Goal: Task Accomplishment & Management: Use online tool/utility

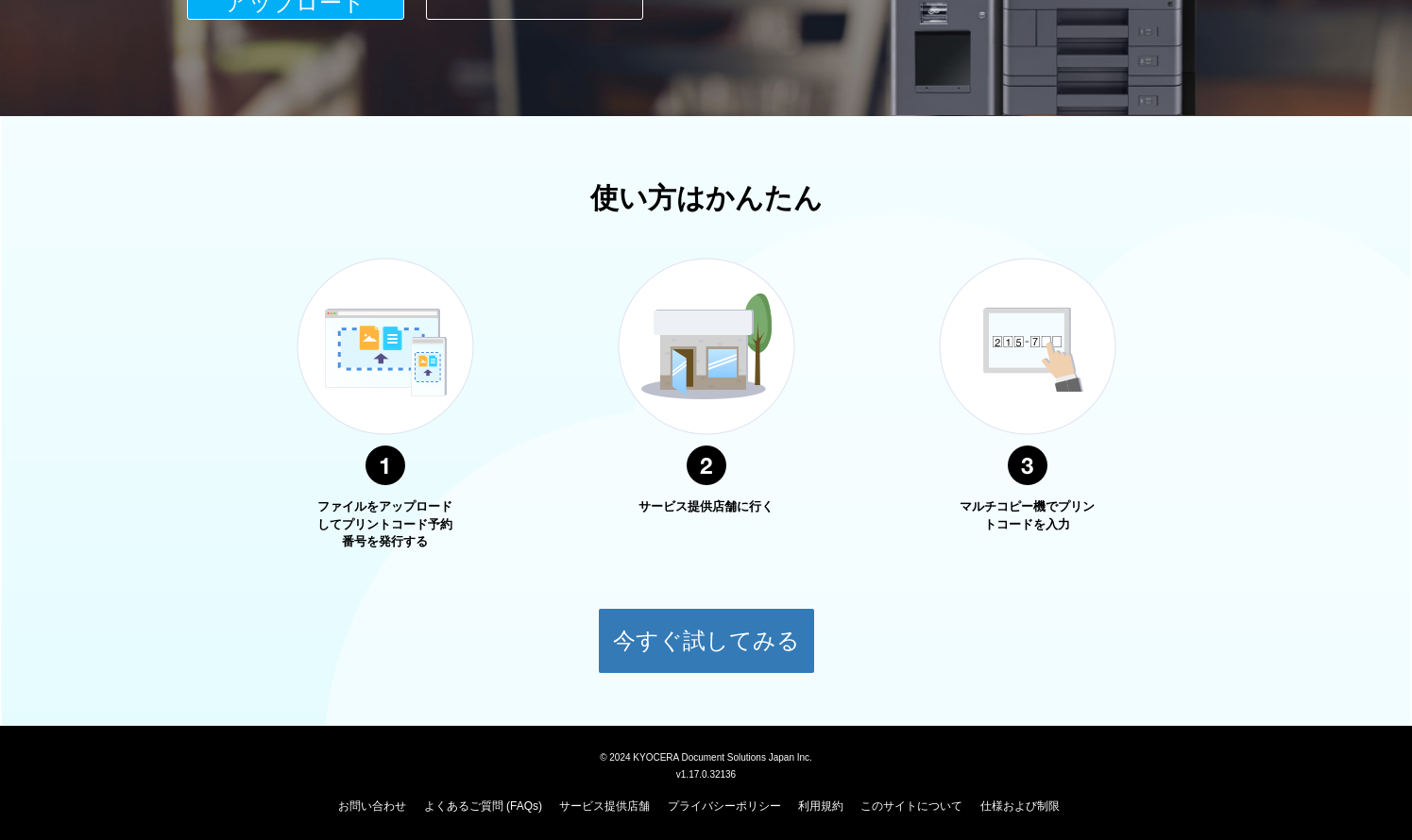
scroll to position [501, 0]
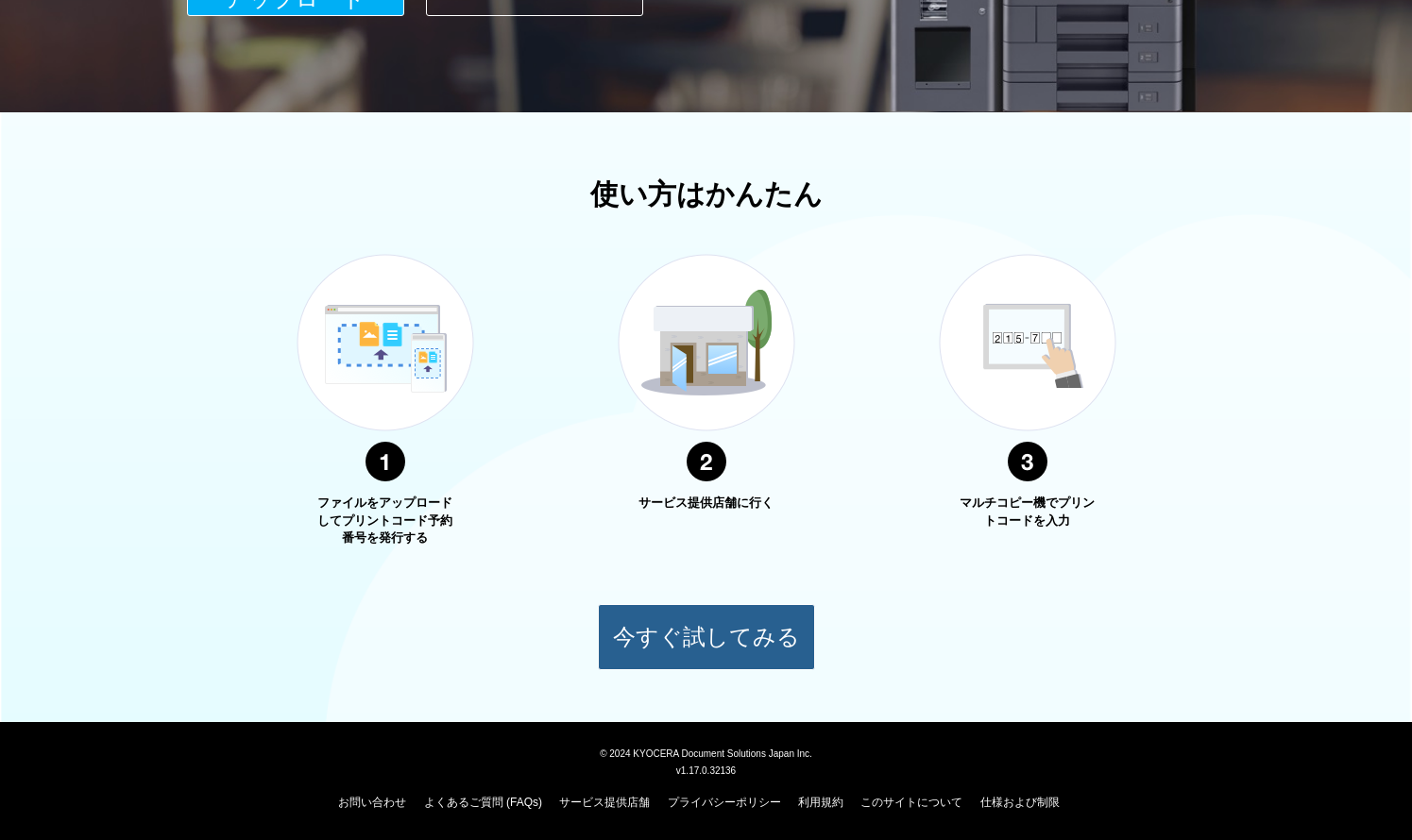
click at [778, 647] on button "今すぐ試してみる" at bounding box center [706, 637] width 217 height 66
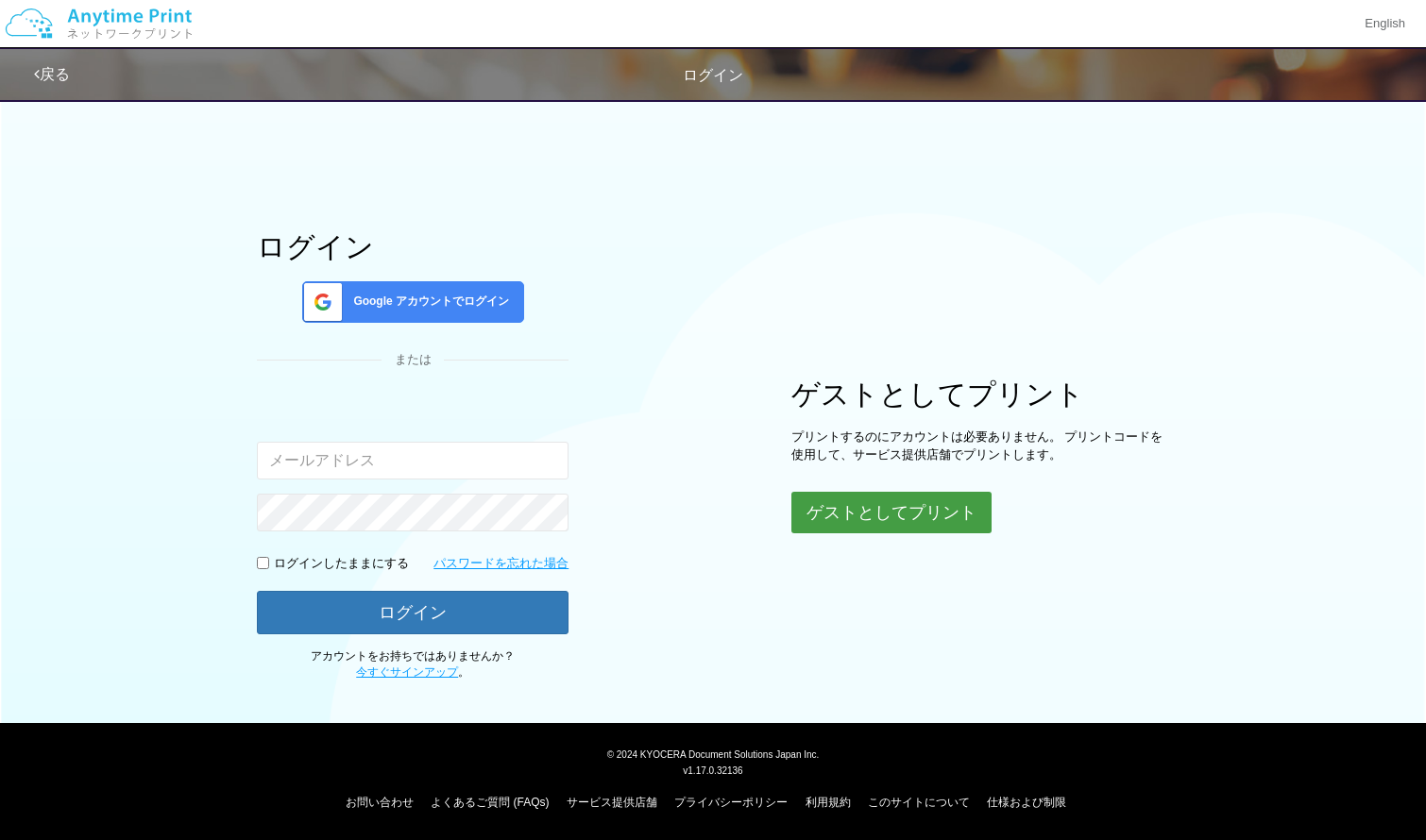
click at [844, 518] on button "ゲストとしてプリント" at bounding box center [891, 512] width 200 height 41
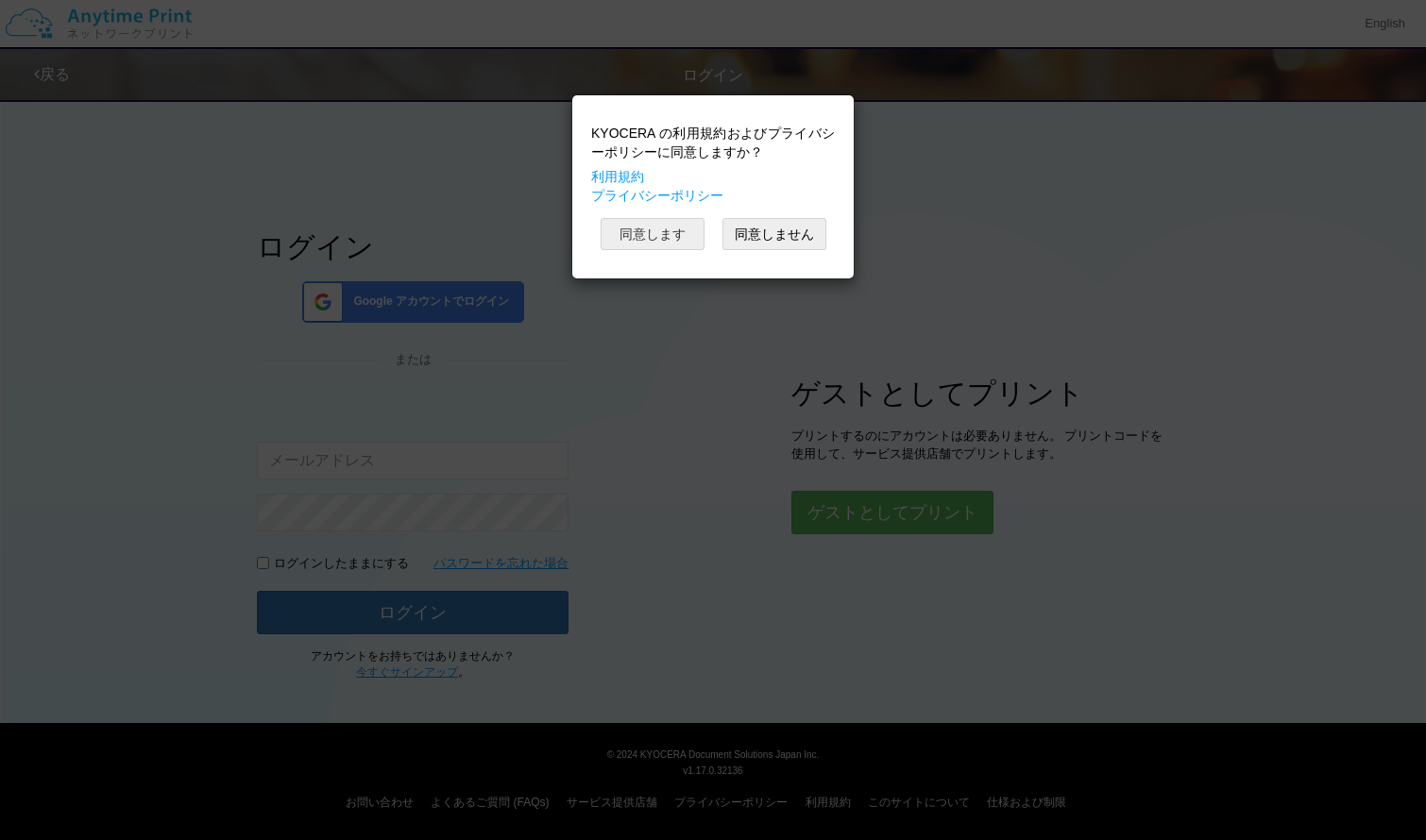
click at [686, 239] on button "同意します" at bounding box center [653, 234] width 104 height 33
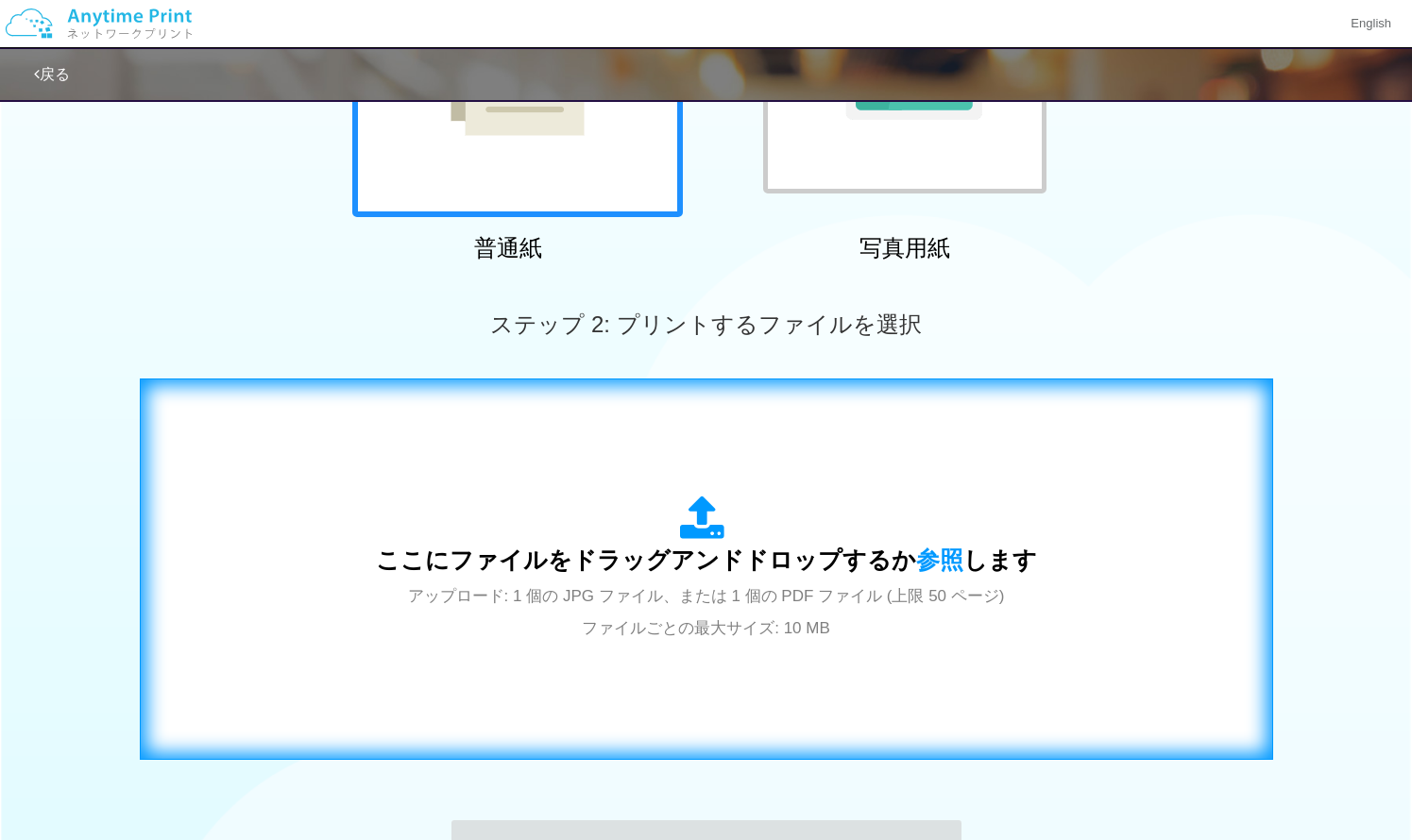
scroll to position [313, 0]
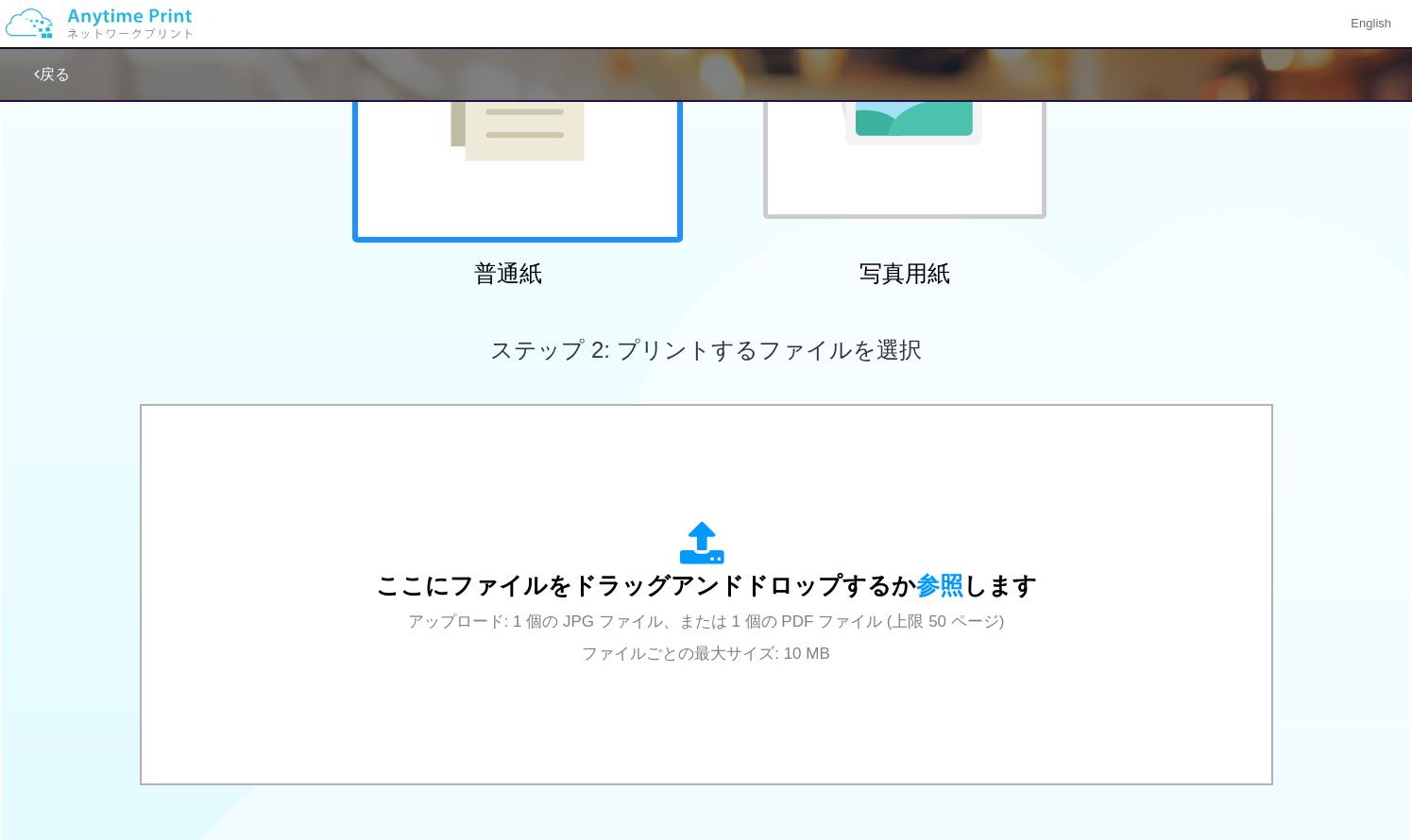
click at [590, 210] on div at bounding box center [517, 77] width 330 height 330
click at [590, 211] on div at bounding box center [517, 77] width 330 height 330
click at [590, 210] on div at bounding box center [517, 77] width 330 height 330
click at [590, 212] on div at bounding box center [517, 77] width 330 height 330
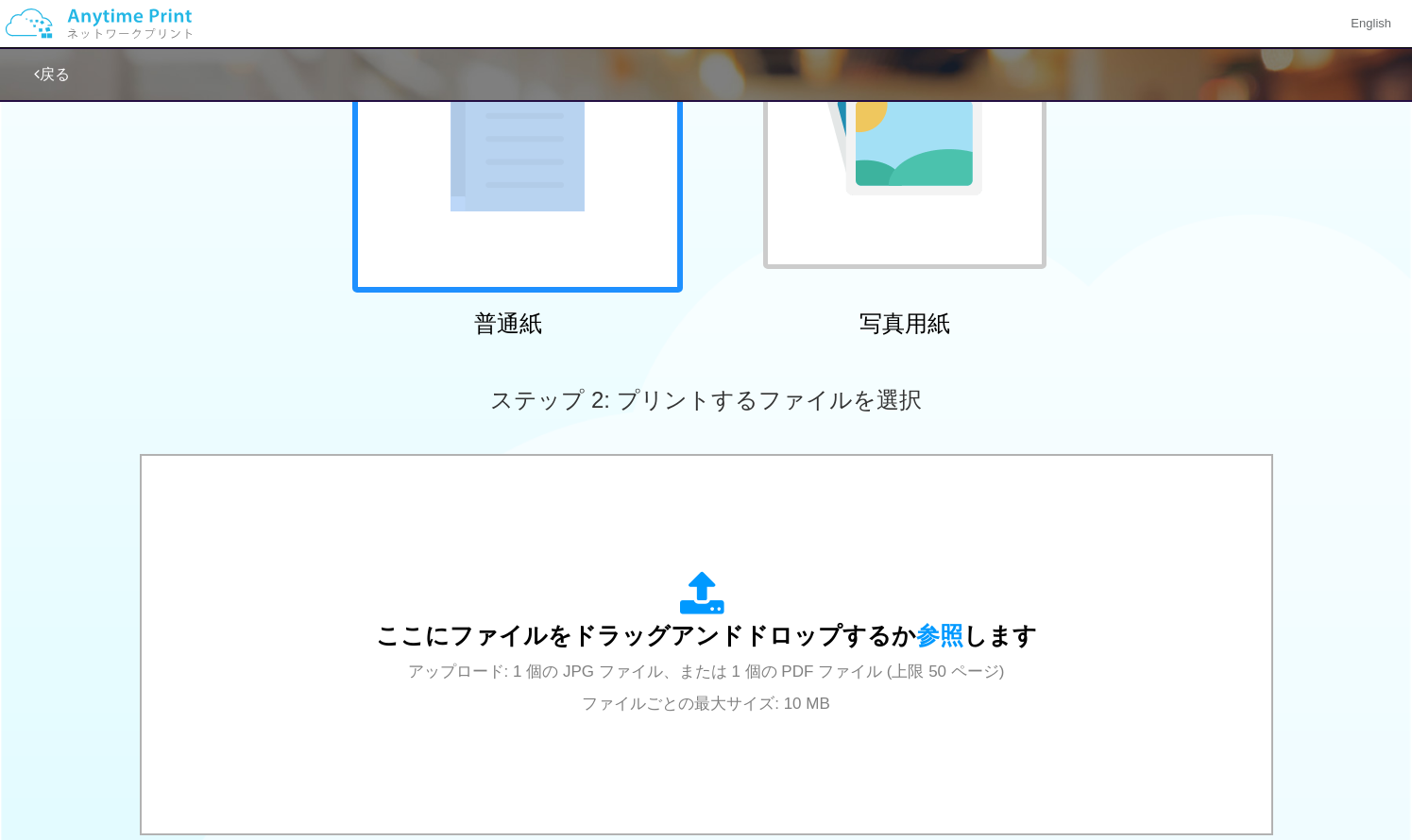
scroll to position [378, 0]
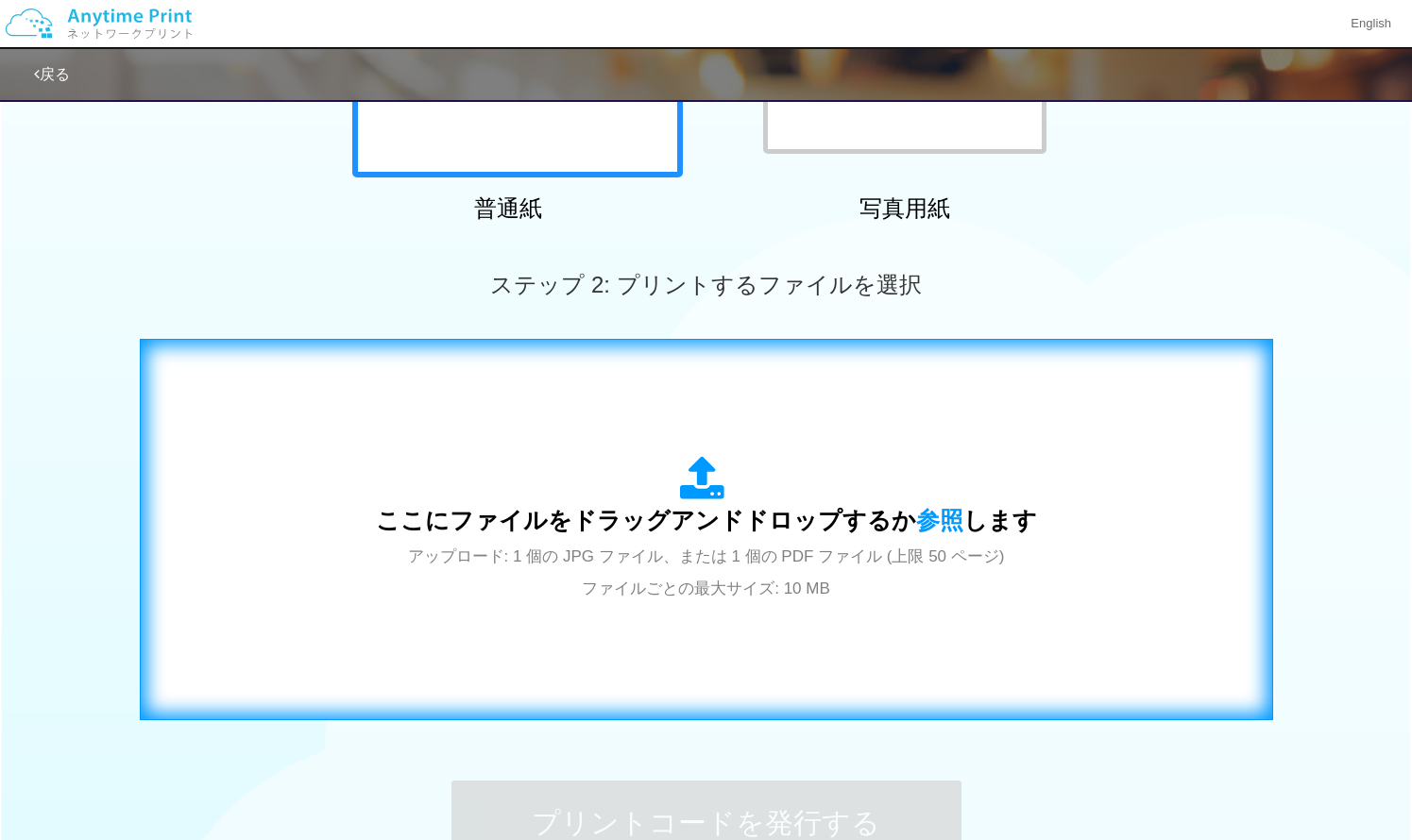
click at [663, 449] on div "ここにファイルをドラッグアンドドロップするか 参照 します アップロード: 1 個の JPG ファイル、または 1 個の PDF ファイル (上限 50 ペー…" at bounding box center [706, 529] width 1094 height 342
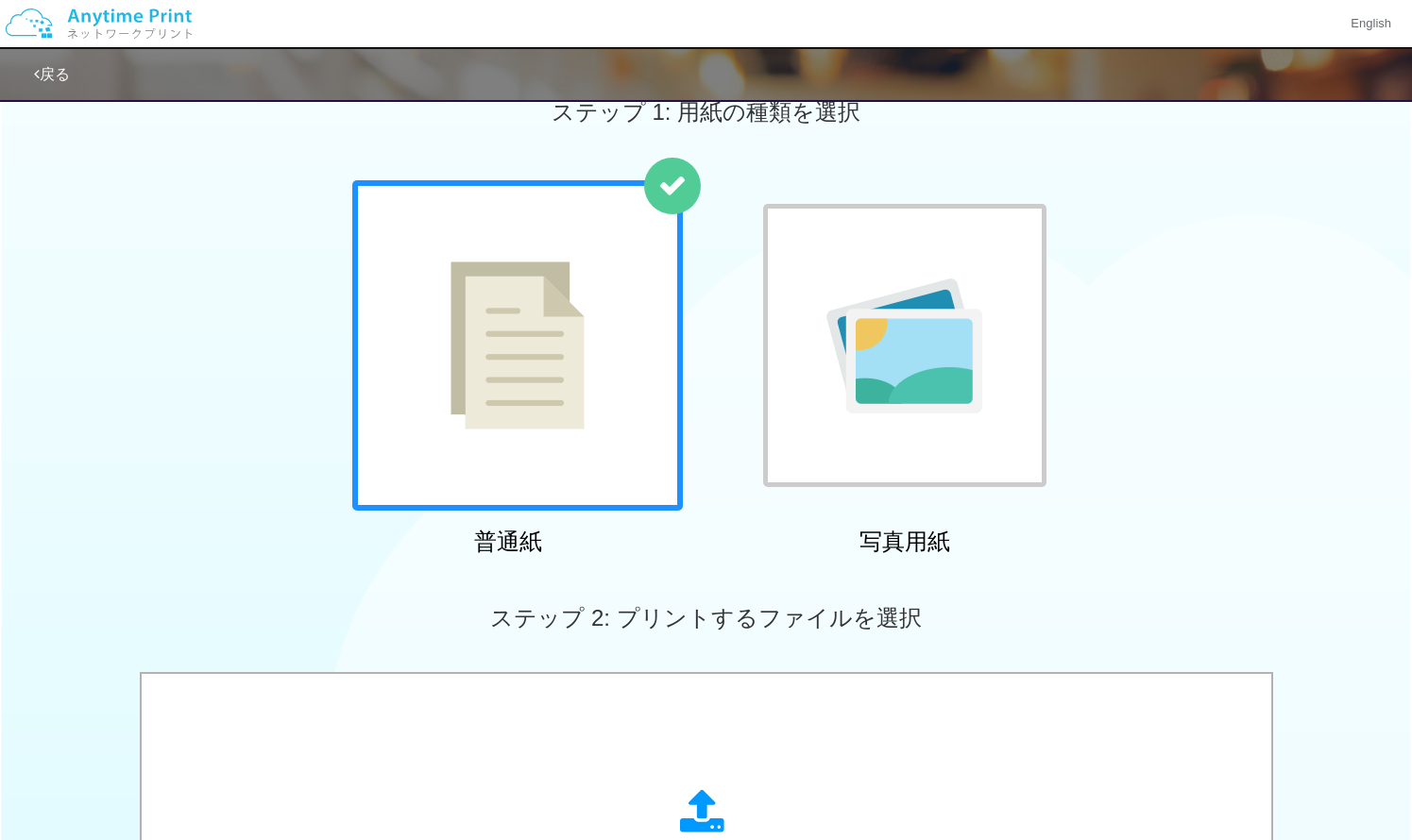
scroll to position [0, 0]
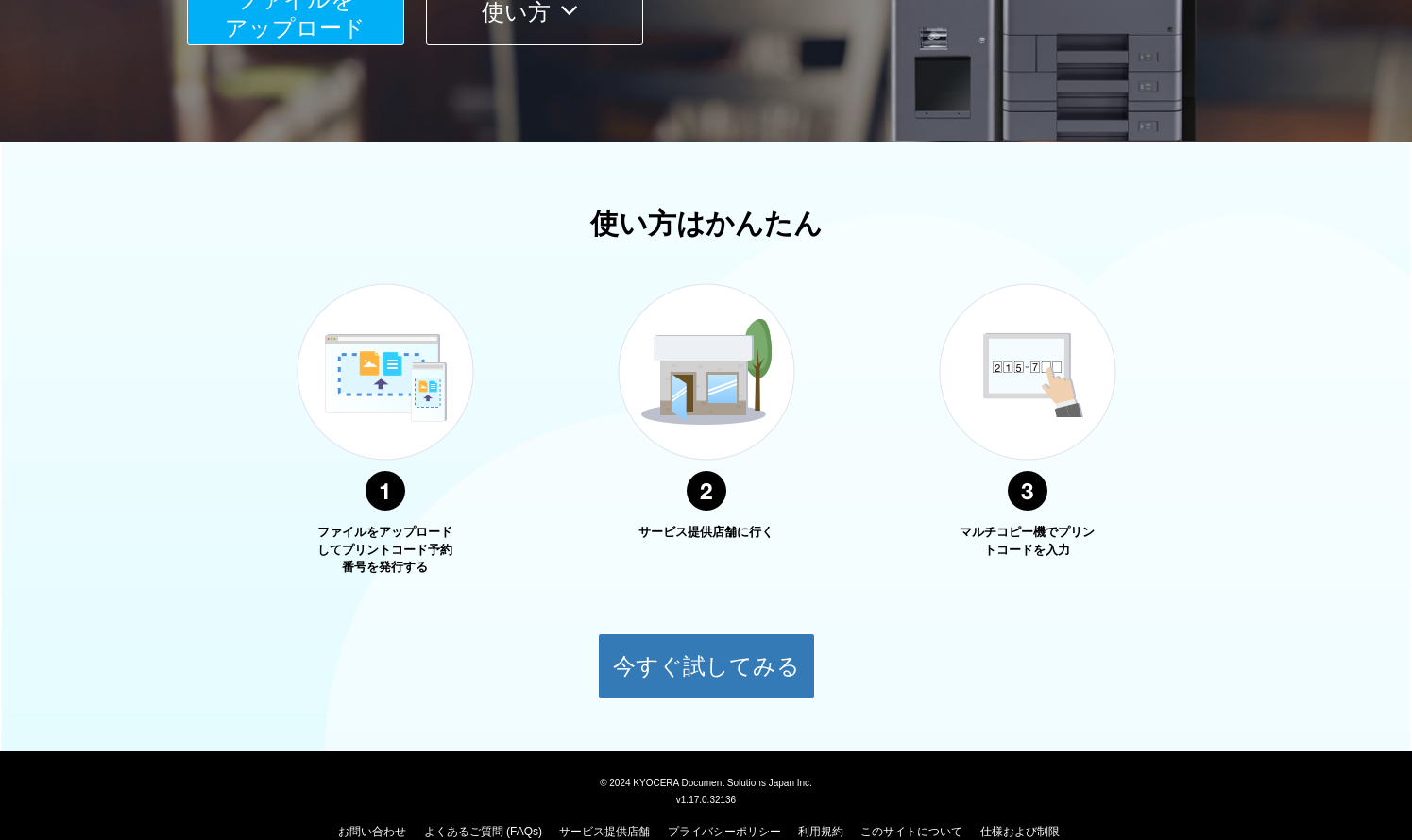
scroll to position [378, 0]
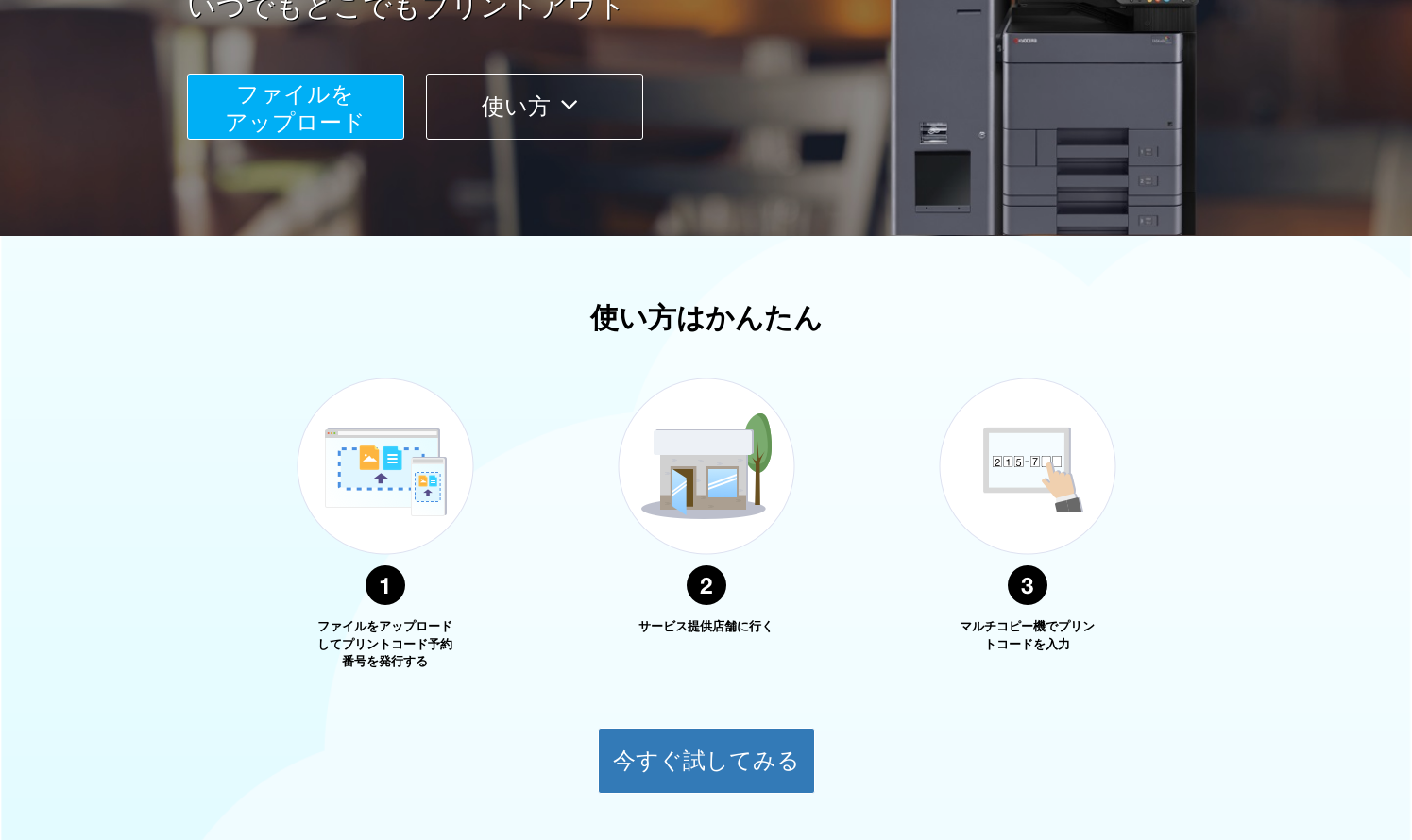
click at [317, 120] on span "ファイルを ​​アップロード" at bounding box center [295, 108] width 141 height 54
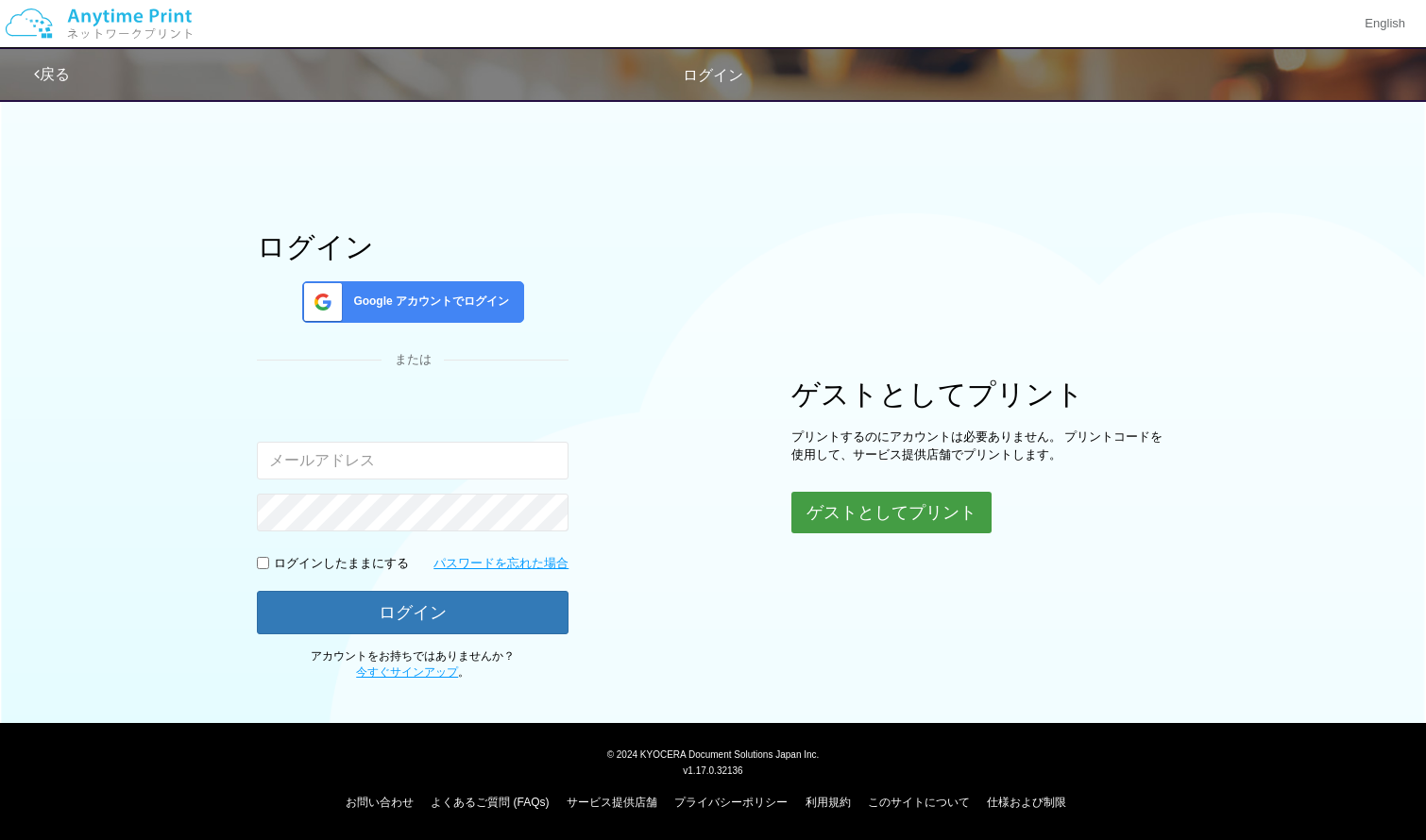
click at [868, 525] on button "ゲストとしてプリント" at bounding box center [891, 512] width 200 height 41
click at [869, 514] on button "ゲストとしてプリント" at bounding box center [891, 512] width 200 height 41
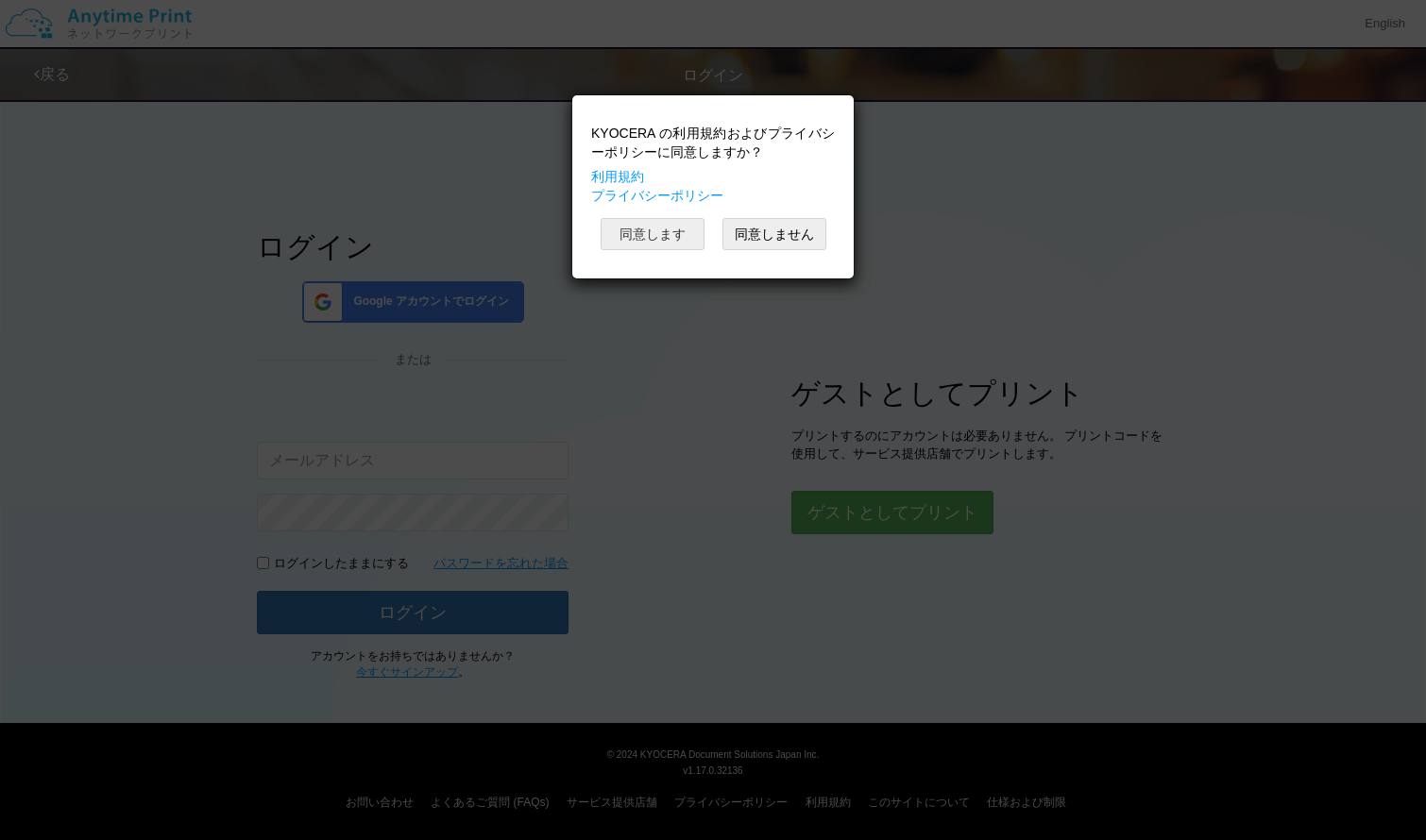
click at [662, 223] on button "同意します" at bounding box center [653, 234] width 104 height 33
click at [661, 227] on button "同意します" at bounding box center [653, 234] width 104 height 33
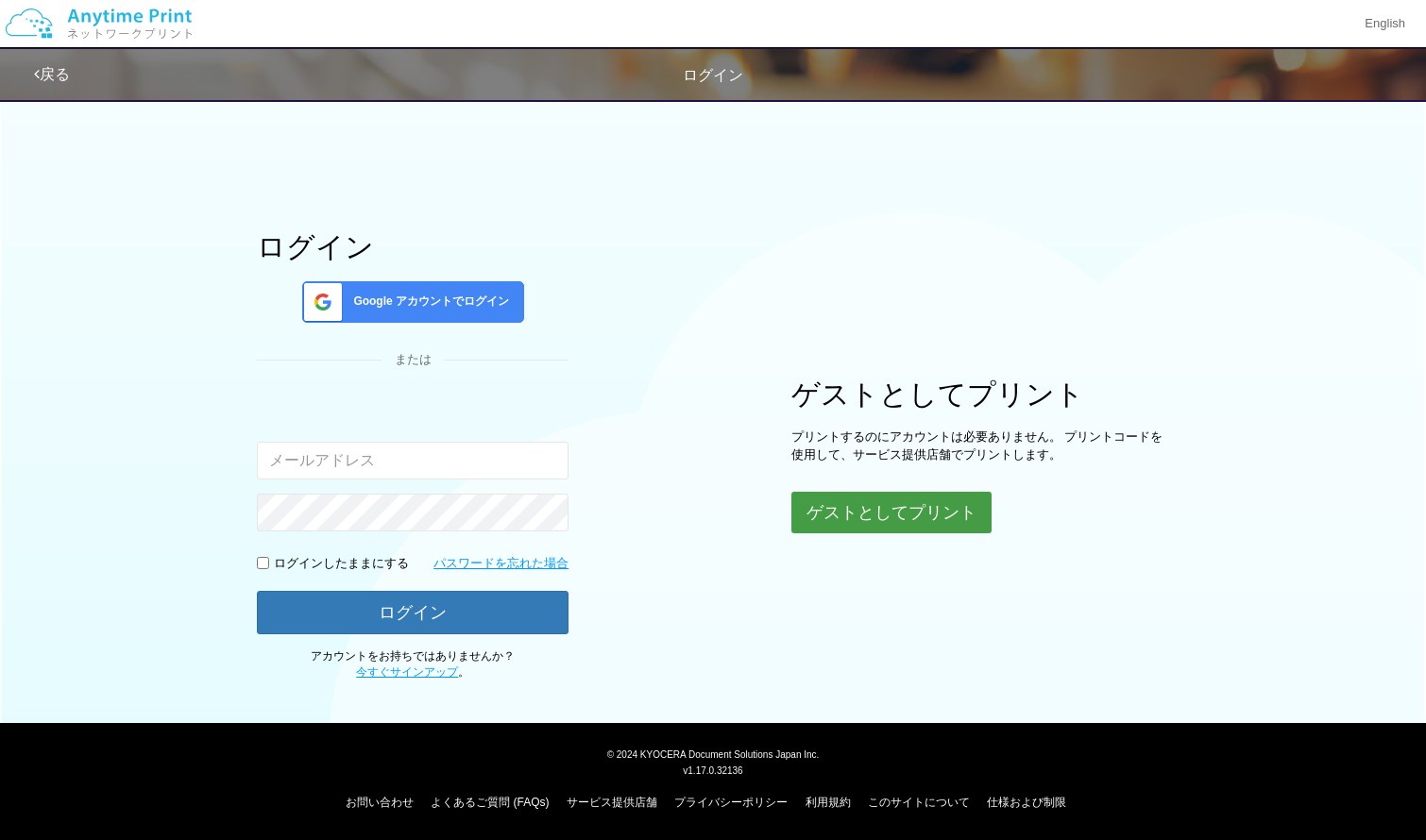
click at [875, 524] on button "ゲストとしてプリント" at bounding box center [891, 512] width 200 height 41
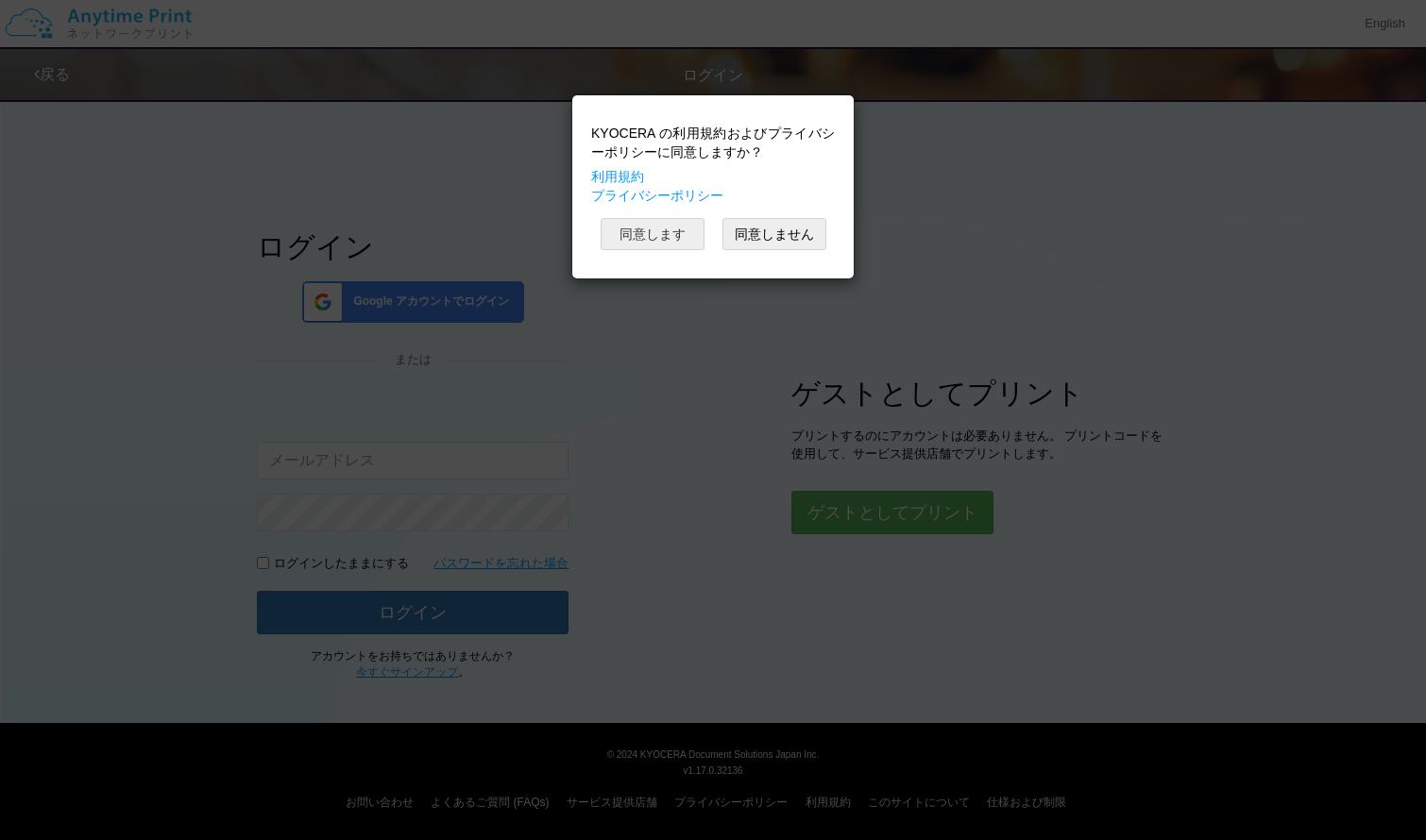
click at [650, 233] on button "同意します" at bounding box center [653, 234] width 104 height 33
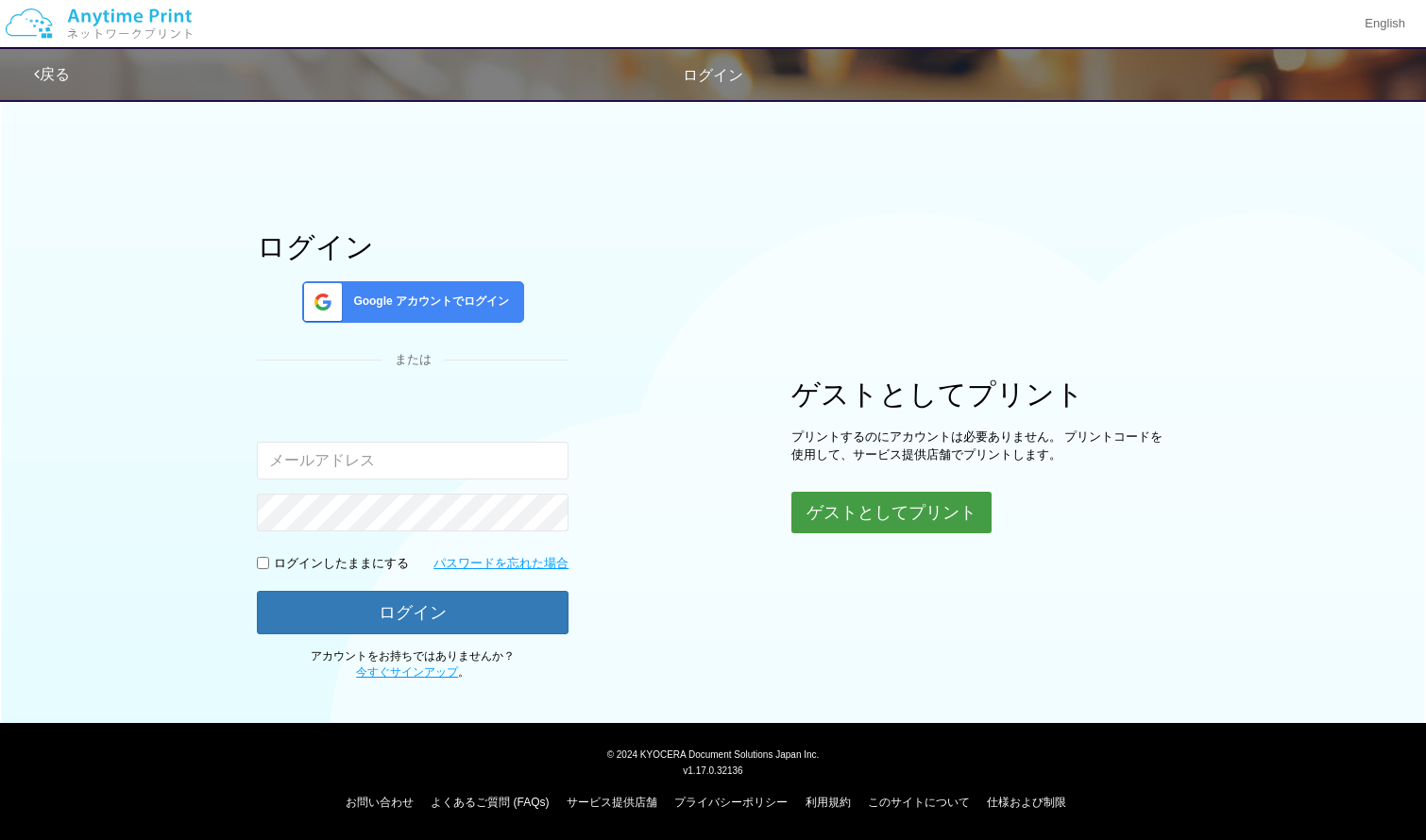
click at [871, 532] on button "ゲストとしてプリント" at bounding box center [891, 512] width 200 height 41
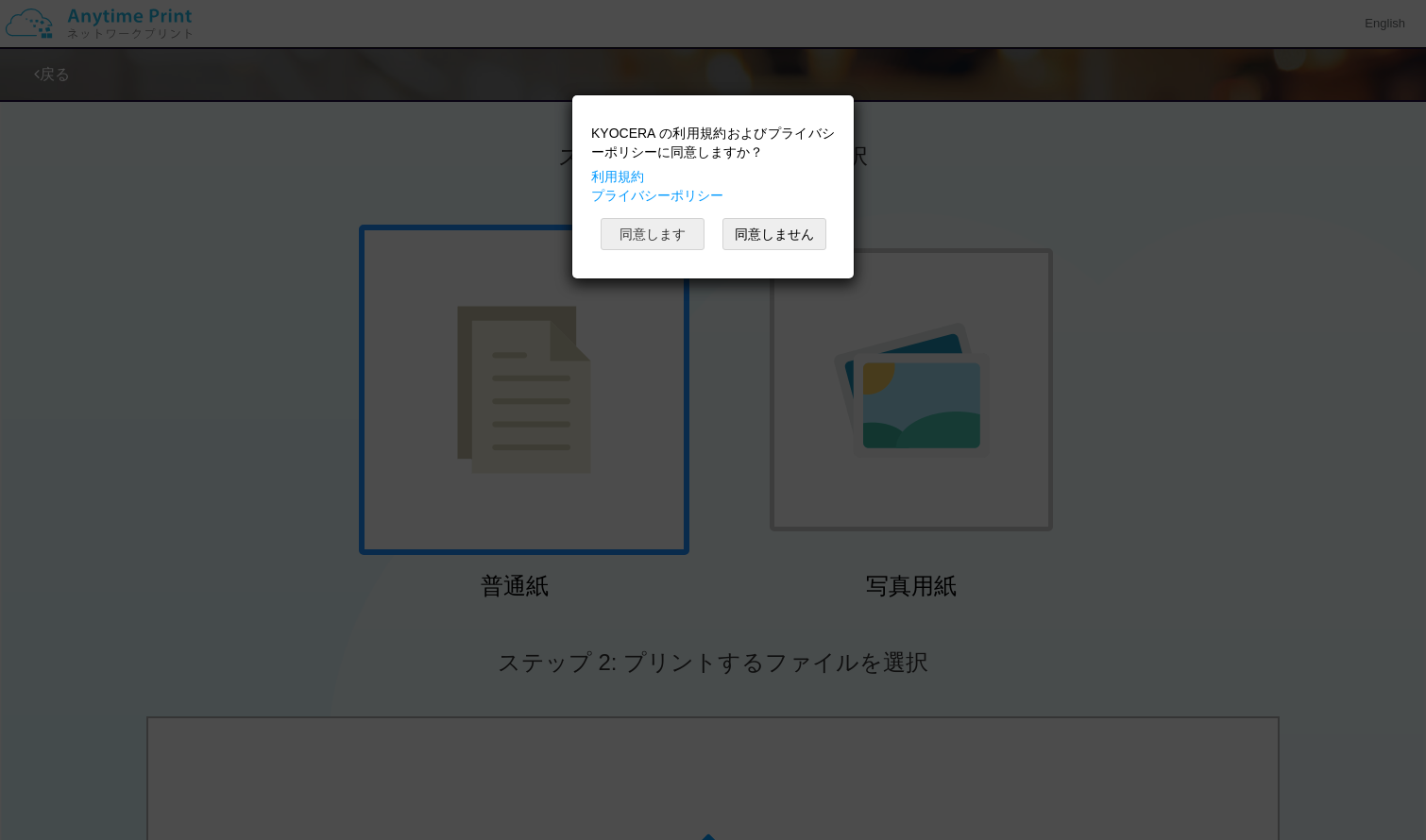
click at [674, 227] on button "同意します" at bounding box center [653, 234] width 104 height 33
click at [680, 251] on div "KYOCERA の利用規約およびプライバシーポリシーに同意しますか？ 利用規約 プライバシーポリシー 同意します 同意しません" at bounding box center [713, 188] width 262 height 165
click at [677, 223] on button "同意します" at bounding box center [653, 234] width 104 height 33
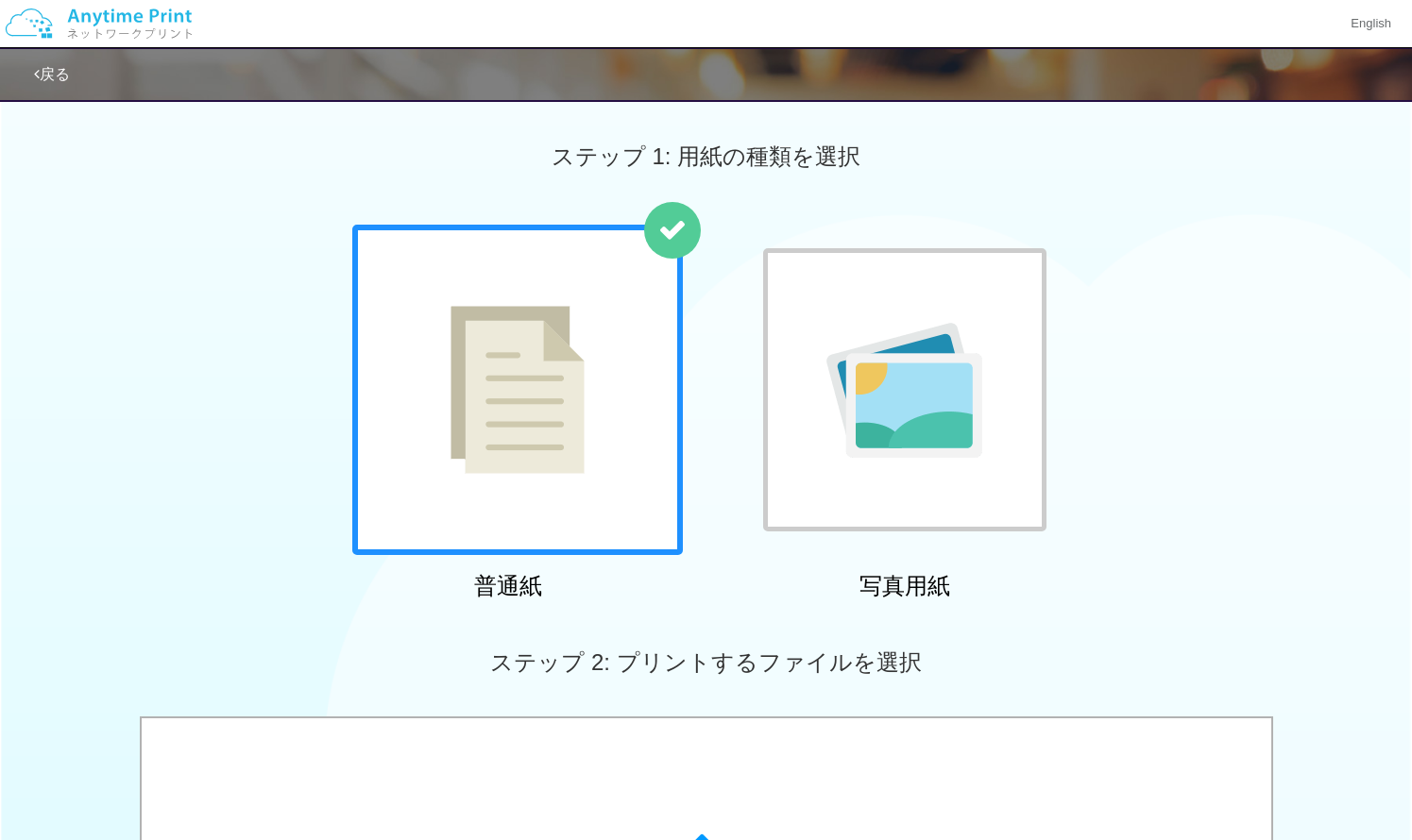
click at [532, 346] on img at bounding box center [518, 390] width 134 height 168
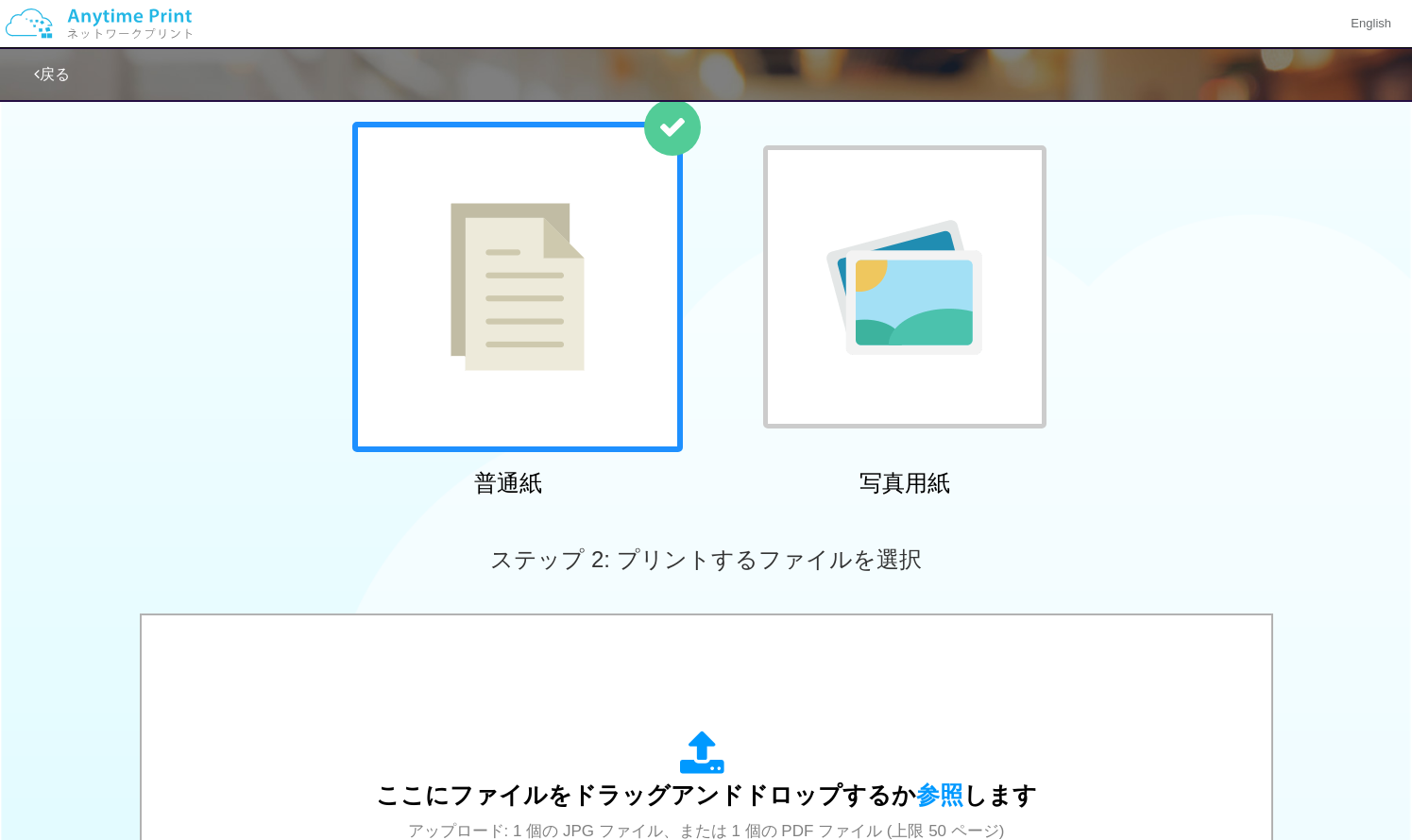
scroll to position [95, 0]
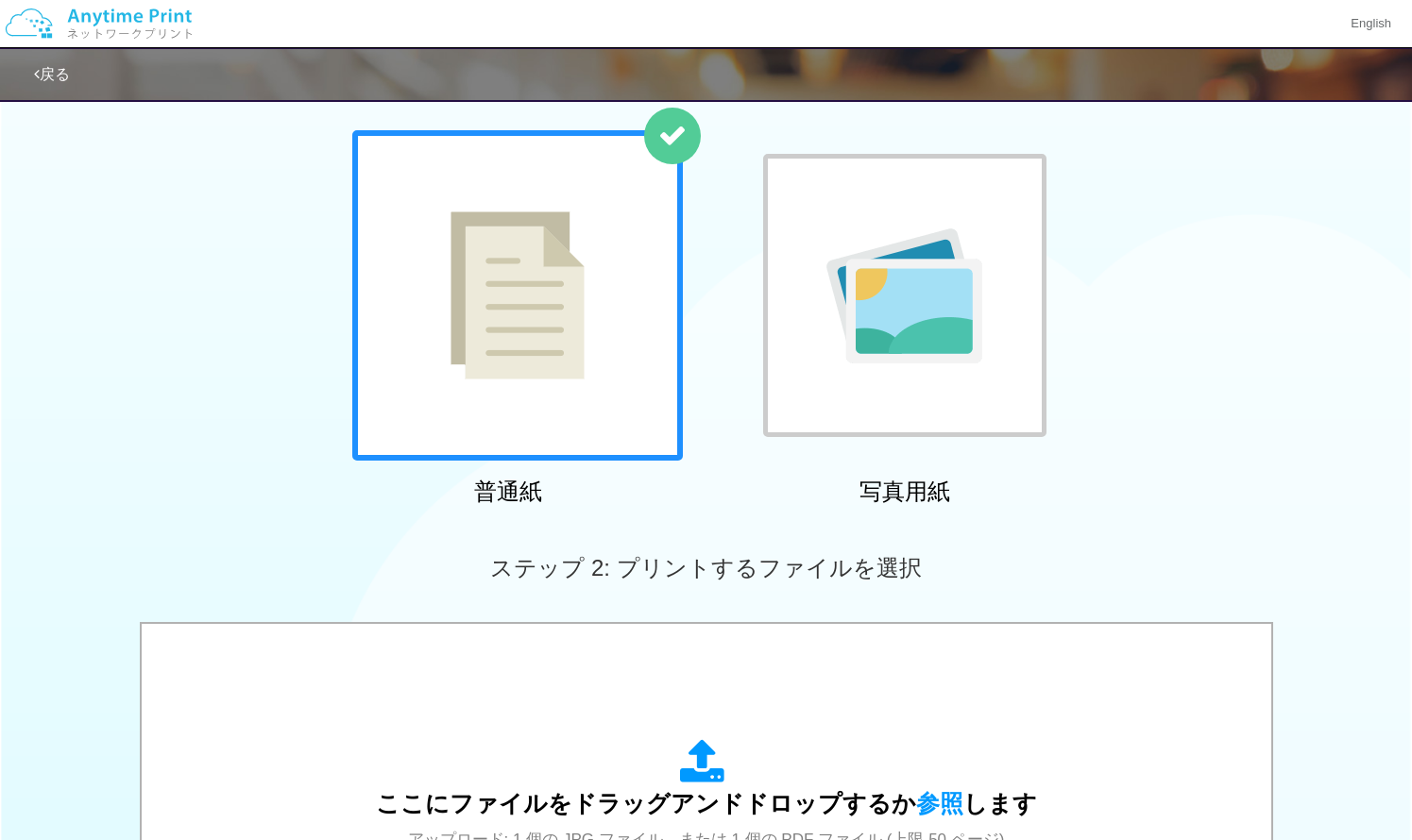
click at [517, 317] on img at bounding box center [518, 296] width 134 height 168
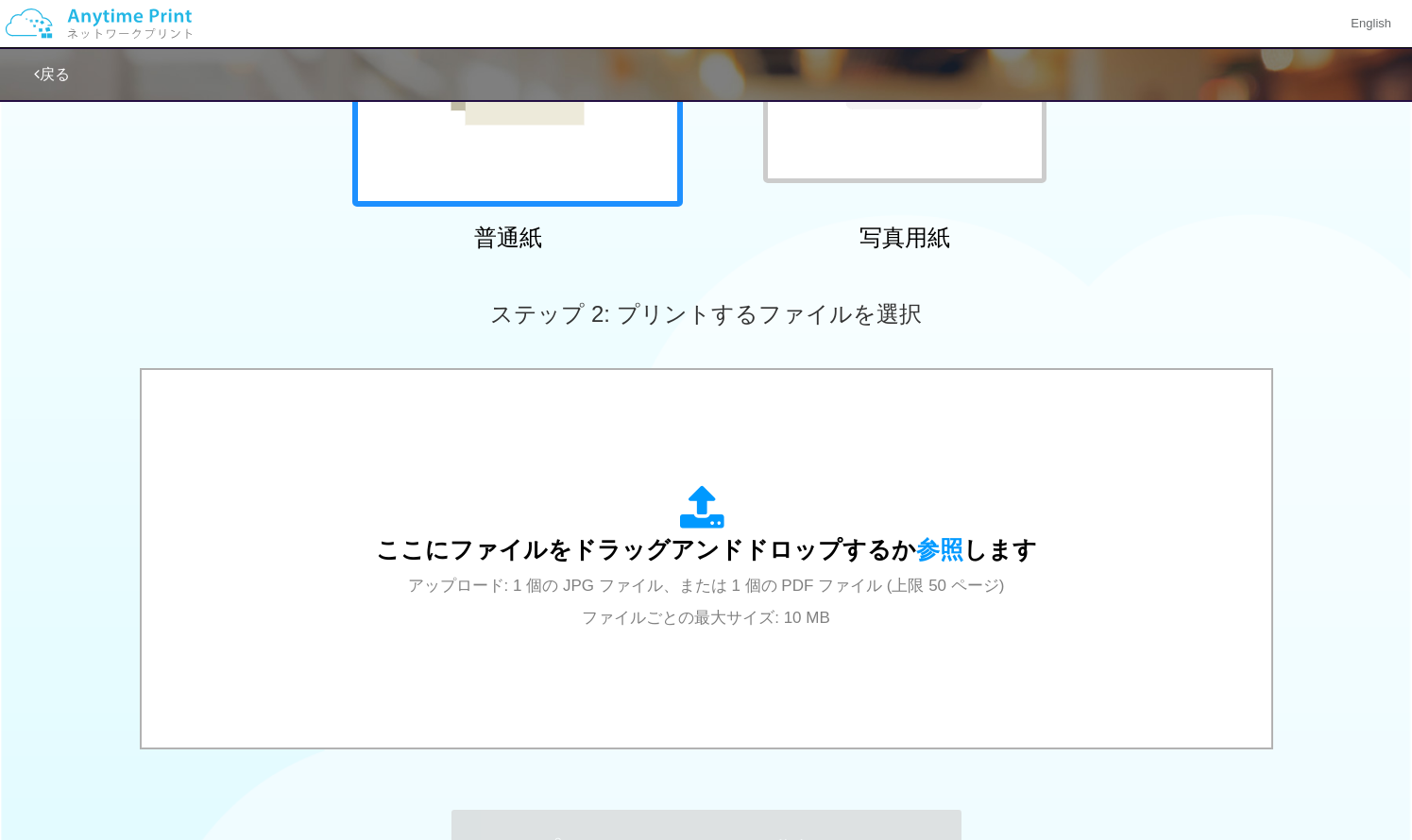
scroll to position [472, 0]
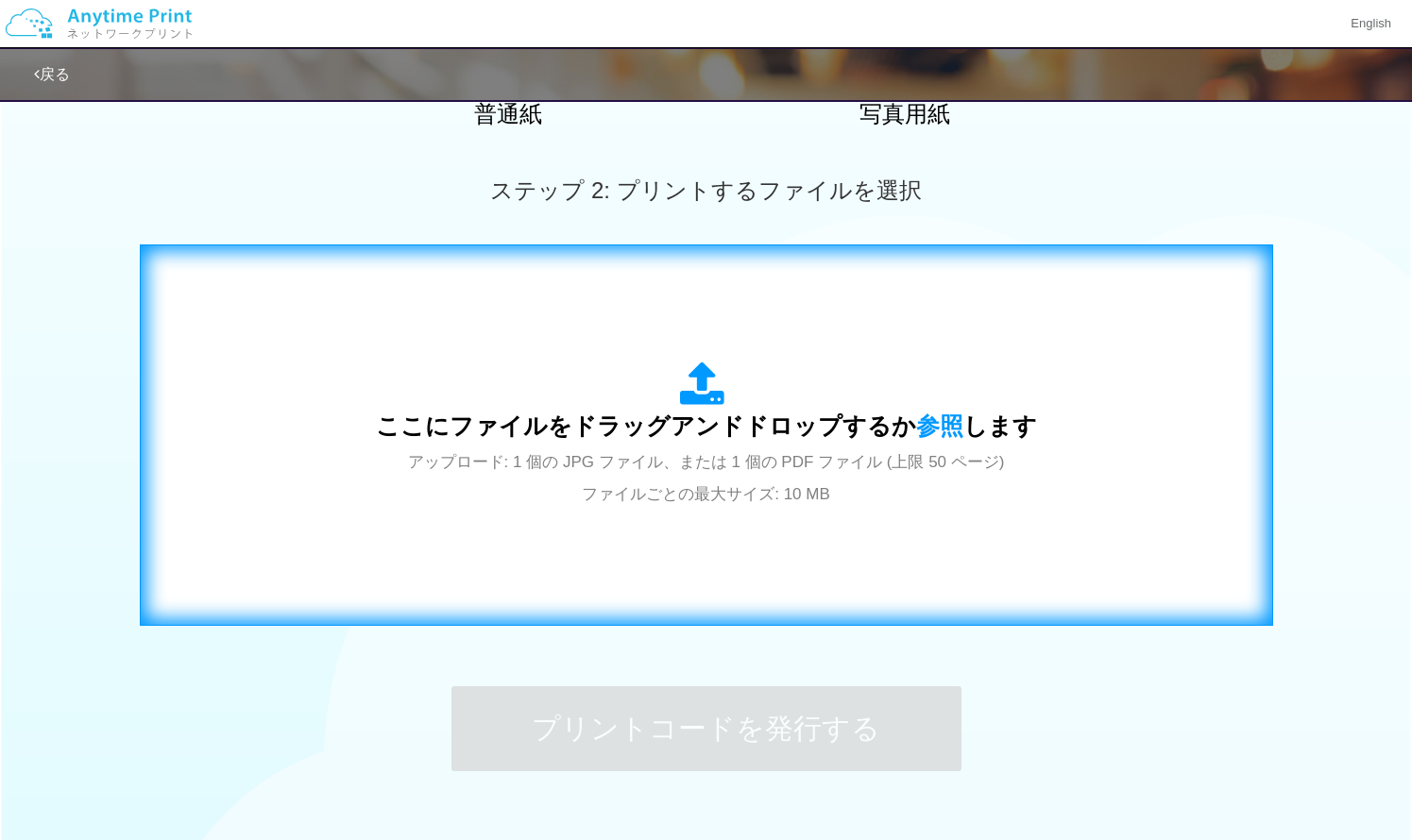
click at [538, 350] on div "ここにファイルをドラッグアンドドロップするか 参照 します アップロード: 1 個の JPG ファイル、または 1 個の PDF ファイル (上限 50 ペー…" at bounding box center [706, 434] width 1094 height 342
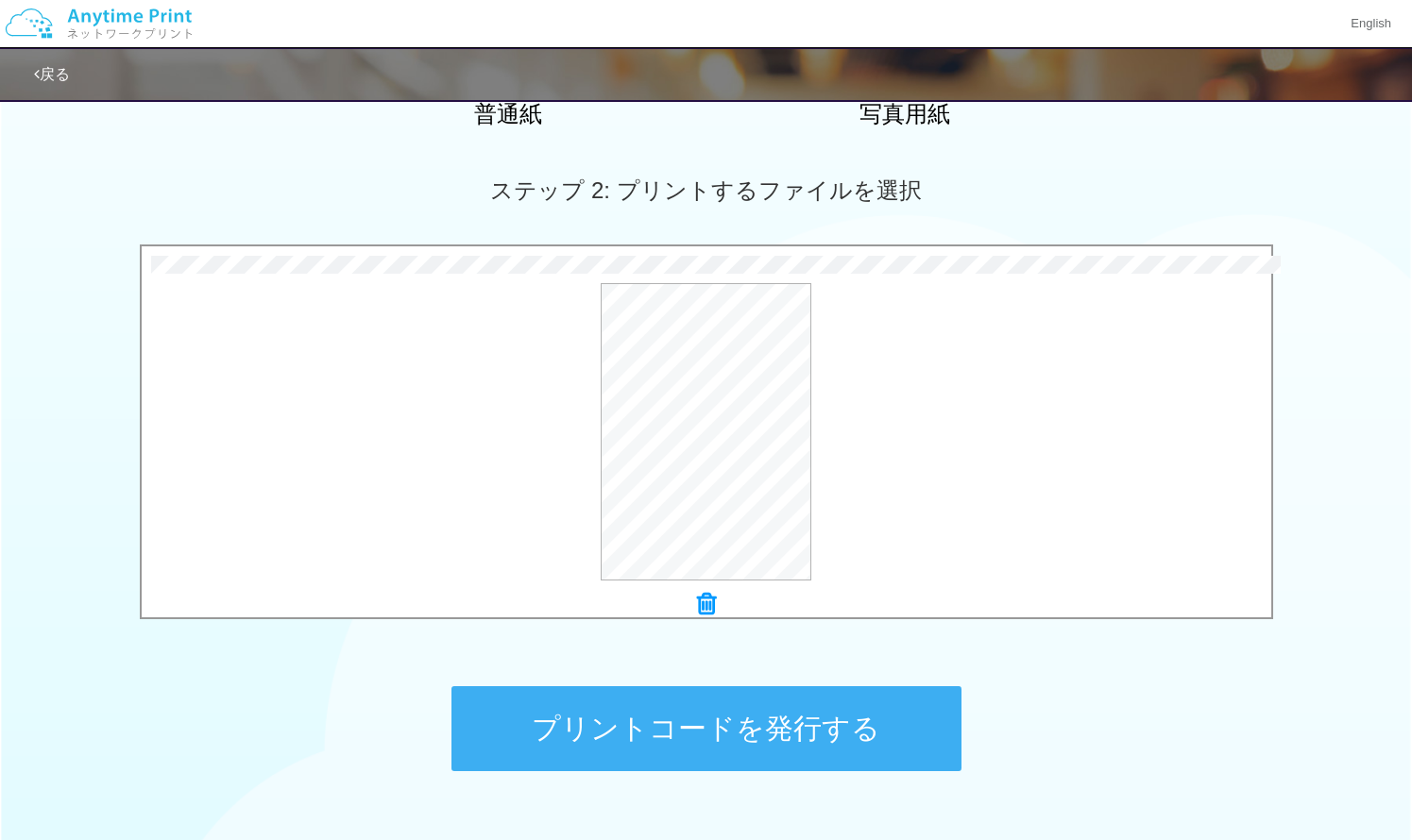
click at [684, 711] on button "プリントコードを発行する" at bounding box center [706, 728] width 510 height 85
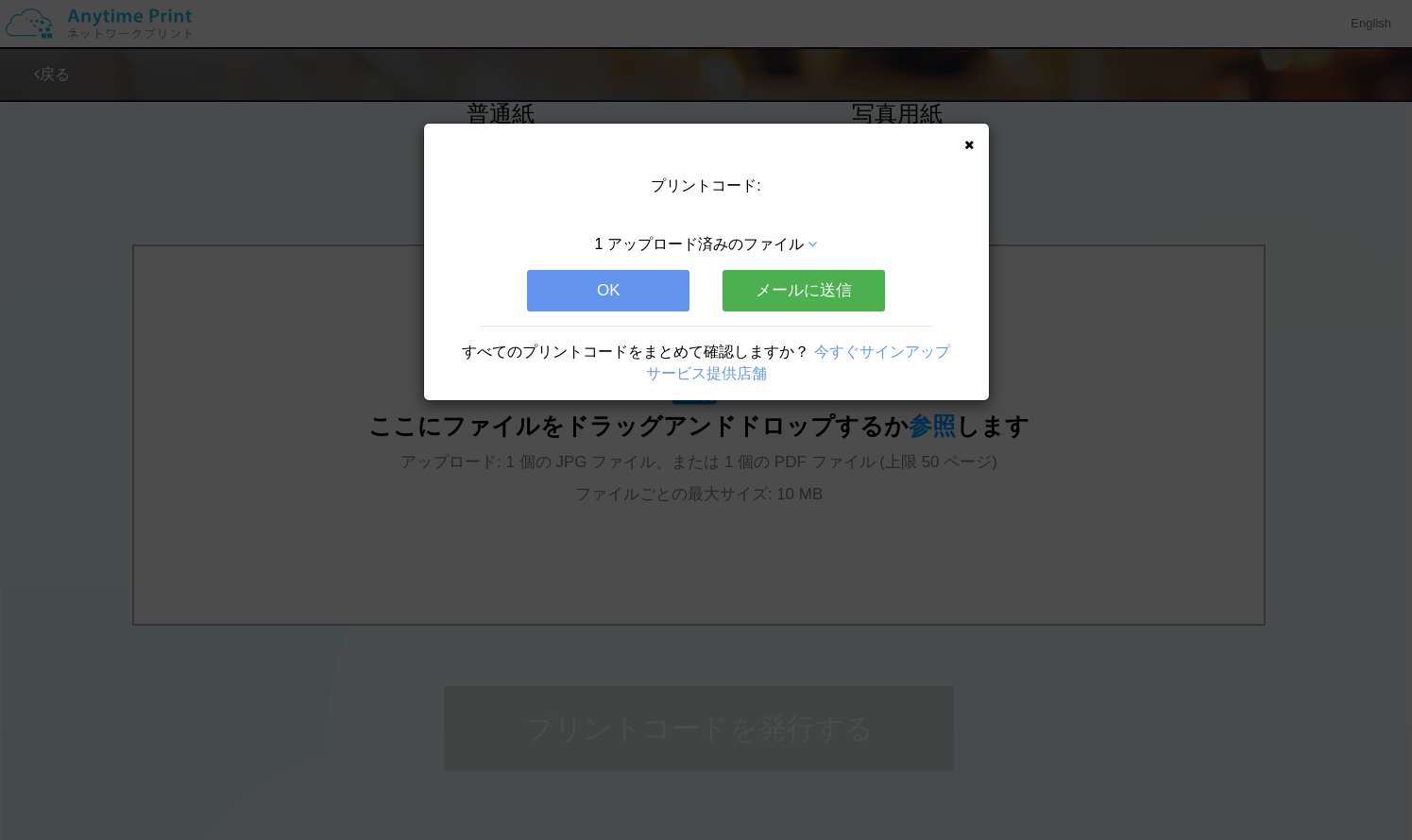
scroll to position [0, 0]
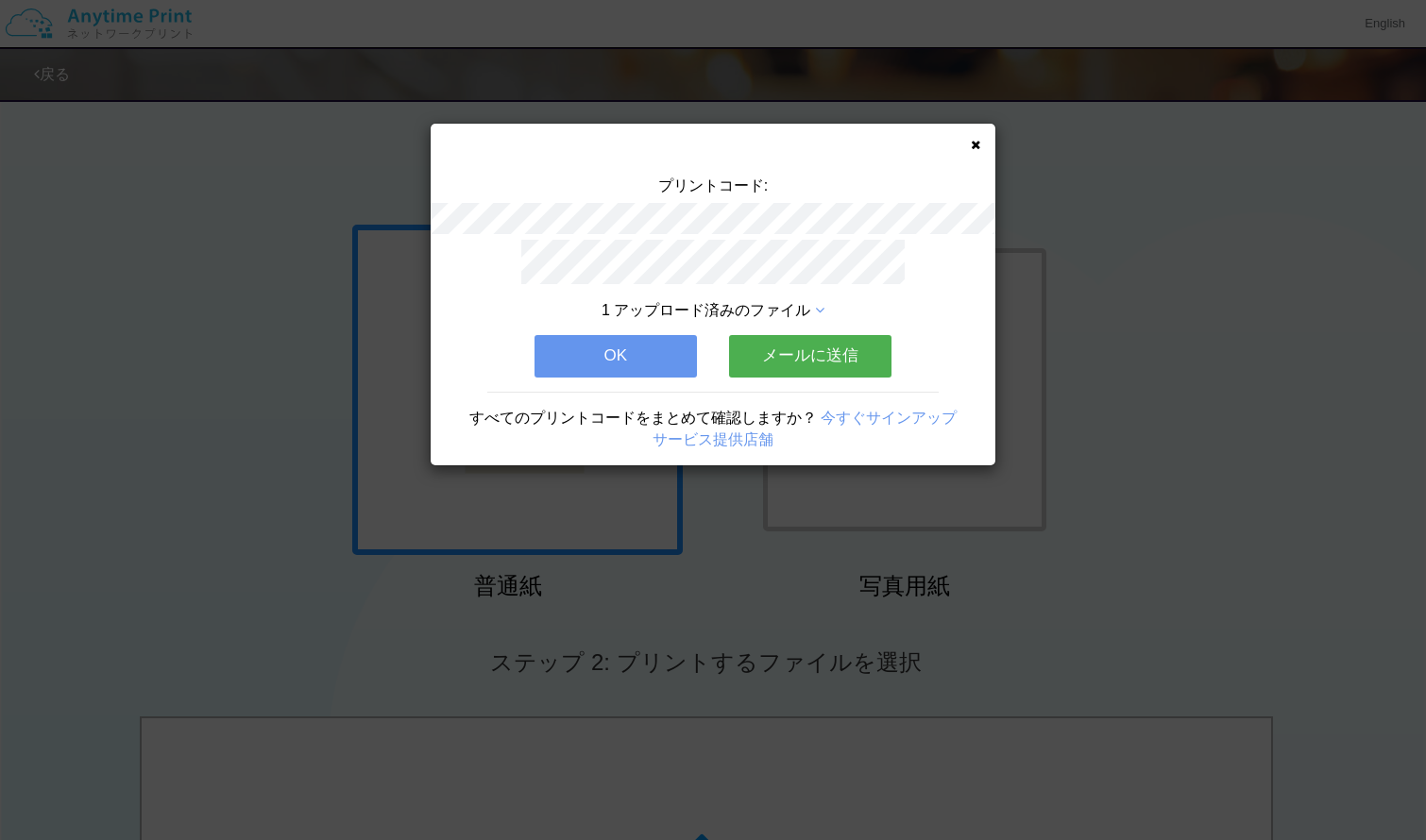
click at [857, 358] on button "メールに送信" at bounding box center [811, 355] width 163 height 41
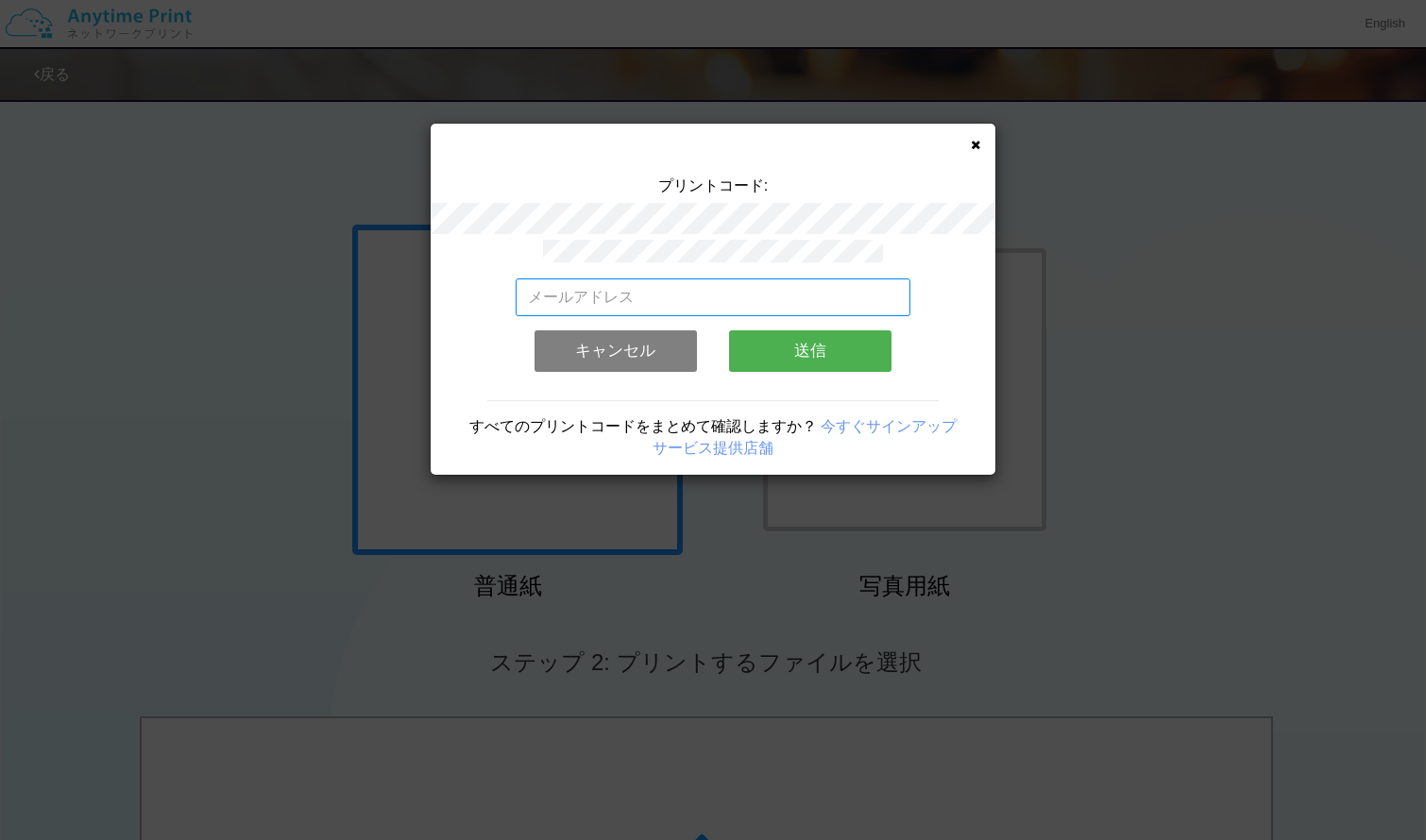
click at [786, 298] on input "email" at bounding box center [713, 297] width 395 height 37
type input "[EMAIL_ADDRESS][DOMAIN_NAME]"
click at [756, 343] on button "送信" at bounding box center [811, 350] width 163 height 41
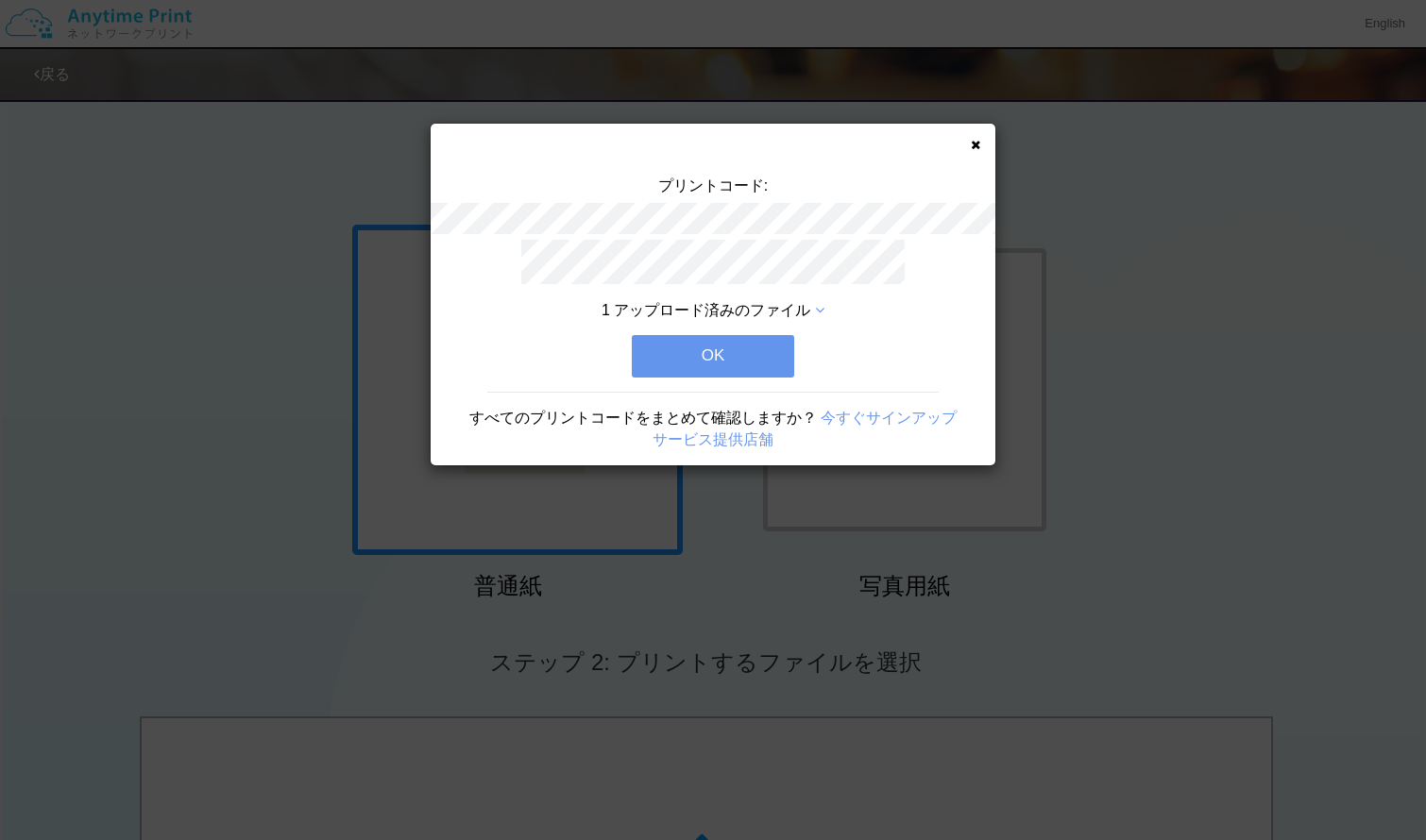
click at [756, 343] on button "OK" at bounding box center [713, 355] width 163 height 41
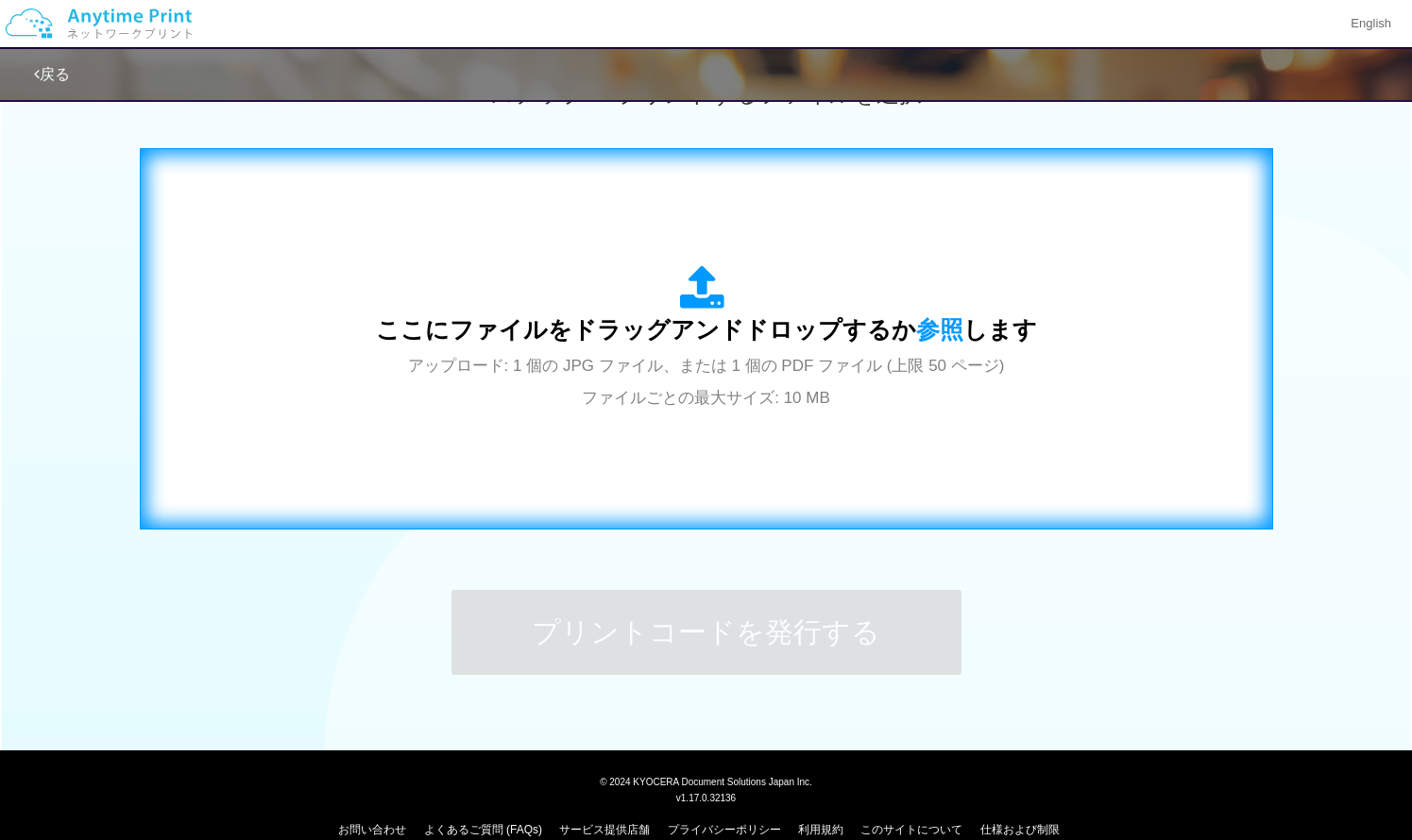
scroll to position [596, 0]
